Goal: Task Accomplishment & Management: Manage account settings

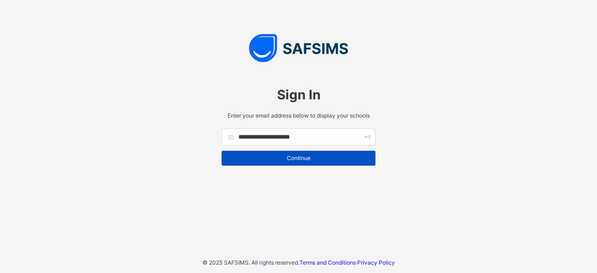
type input "**********"
click at [290, 157] on span "Continue" at bounding box center [299, 157] width 140 height 7
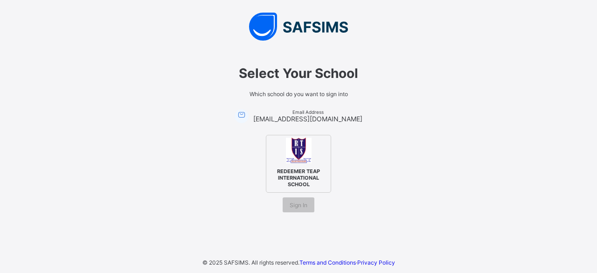
click at [295, 168] on span "REDEEMER TEAP INTERNATIONAL SCHOOL" at bounding box center [298, 178] width 57 height 24
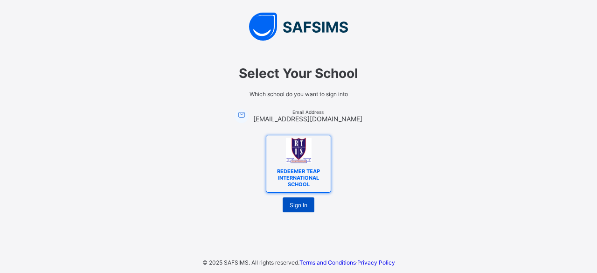
click at [298, 206] on span "Sign In" at bounding box center [299, 205] width 18 height 7
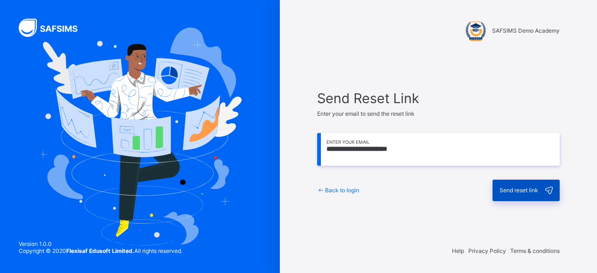
click at [519, 186] on div "Send reset link" at bounding box center [526, 190] width 67 height 21
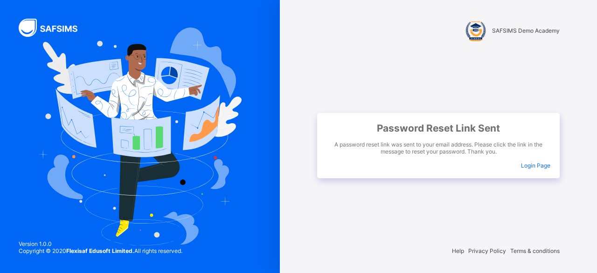
click at [541, 164] on span "Login Page" at bounding box center [535, 165] width 29 height 7
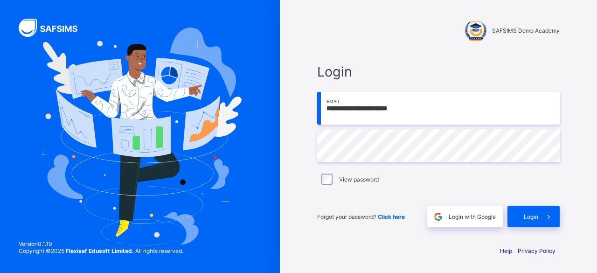
click at [389, 217] on span "Click here" at bounding box center [391, 216] width 27 height 7
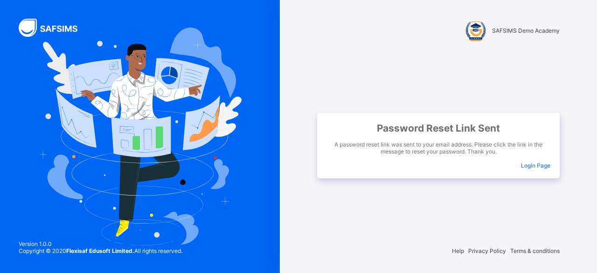
click at [533, 167] on span "Login Page" at bounding box center [535, 165] width 29 height 7
